Goal: Find specific page/section: Find specific page/section

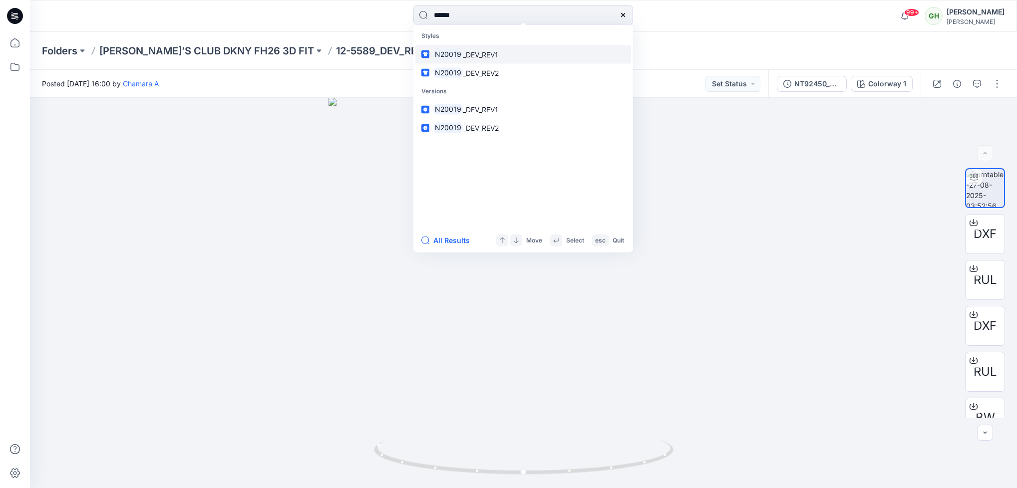
type input "******"
click at [472, 60] on link "N20019 _DEV_REV1" at bounding box center [523, 54] width 216 height 18
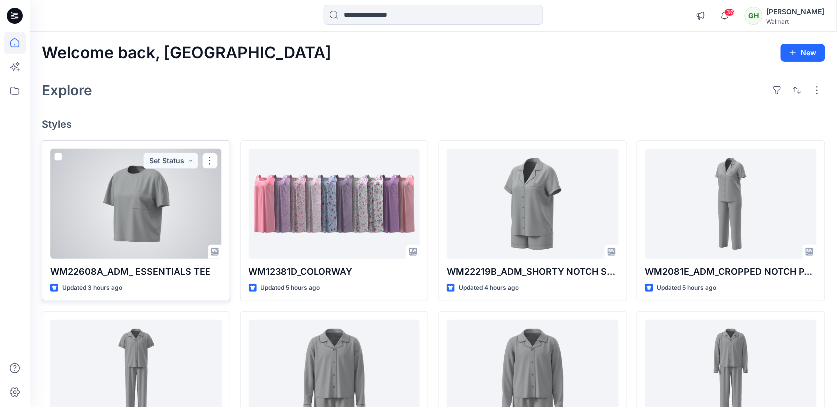
click at [142, 233] on div at bounding box center [136, 204] width 172 height 110
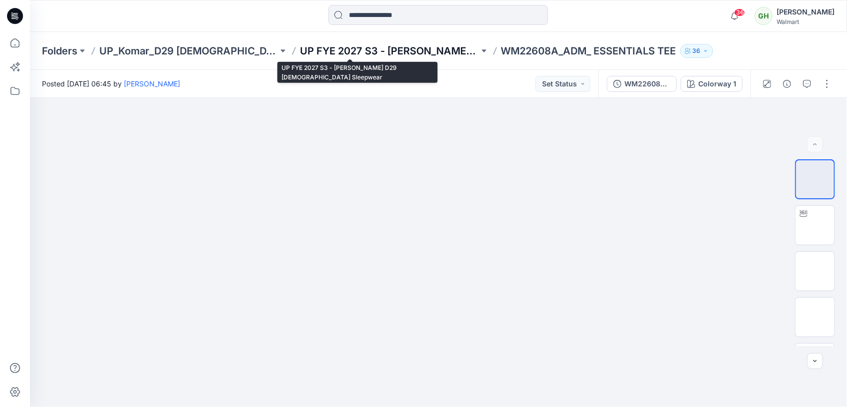
click at [353, 49] on p "UP FYE 2027 S3 - [PERSON_NAME] D29 [DEMOGRAPHIC_DATA] Sleepwear" at bounding box center [389, 51] width 179 height 14
